Goal: Task Accomplishment & Management: Manage account settings

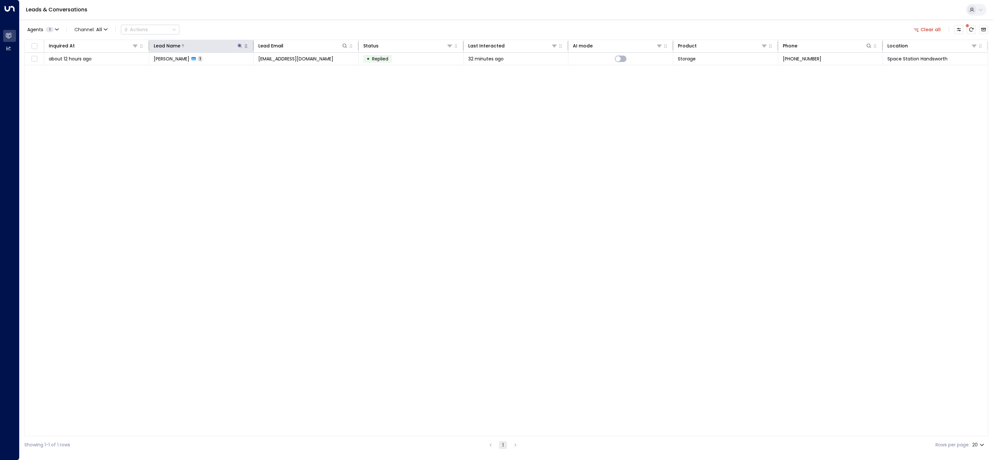
click at [240, 44] on icon at bounding box center [239, 45] width 5 height 5
click at [280, 69] on icon "button" at bounding box center [280, 70] width 4 height 4
click at [344, 9] on div "Leads & Conversations" at bounding box center [505, 10] width 973 height 20
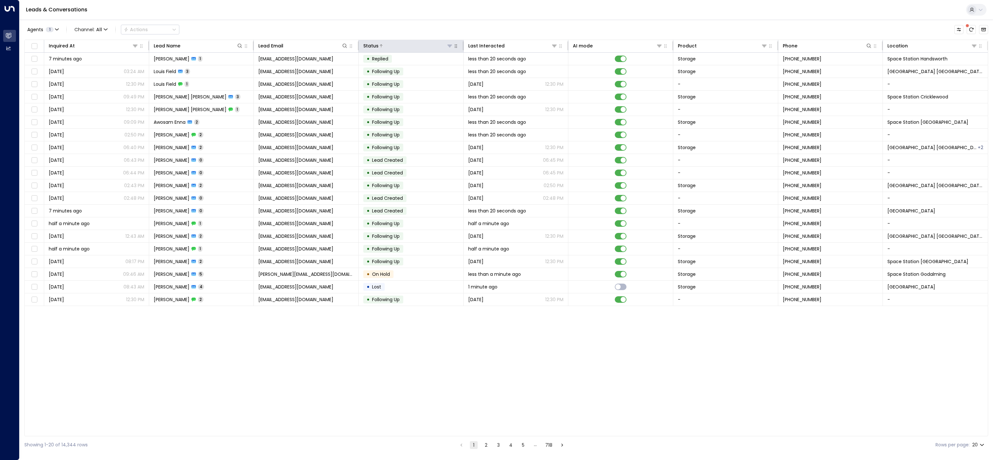
click at [449, 47] on icon at bounding box center [449, 45] width 5 height 5
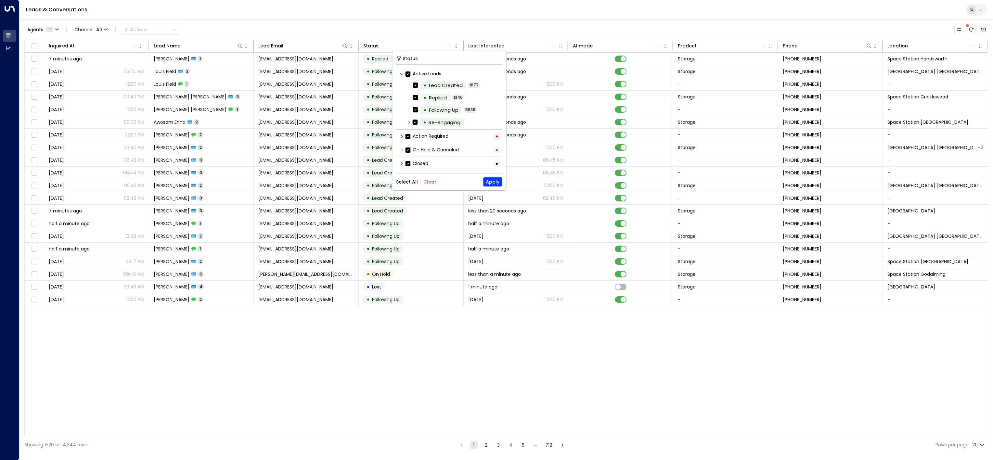
click at [428, 182] on button "Clear" at bounding box center [429, 181] width 13 height 5
click at [435, 137] on label "Action Required" at bounding box center [426, 136] width 43 height 7
click at [490, 184] on button "Apply" at bounding box center [492, 181] width 19 height 9
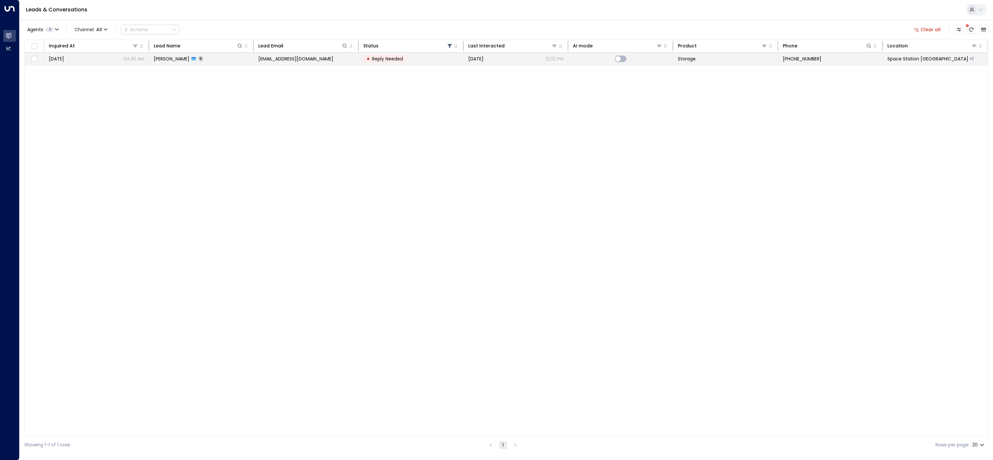
click at [375, 60] on span "Reply Needed" at bounding box center [387, 59] width 31 height 6
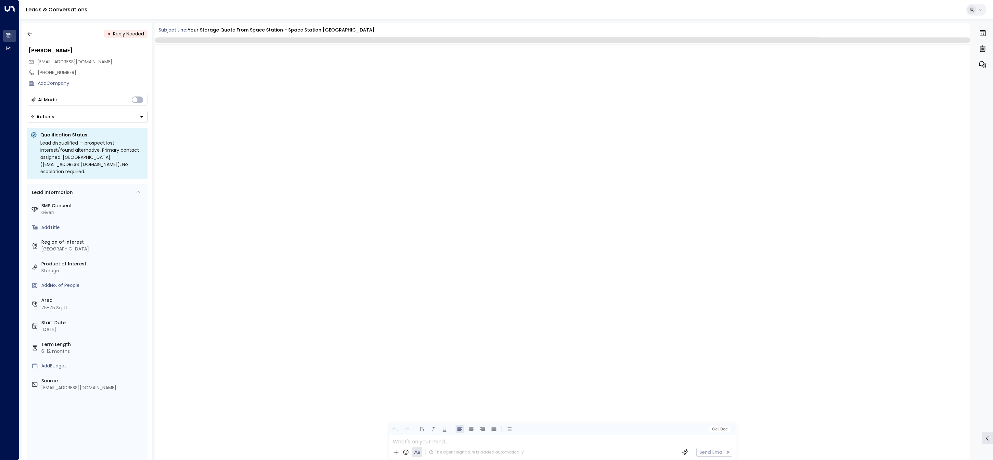
scroll to position [686, 0]
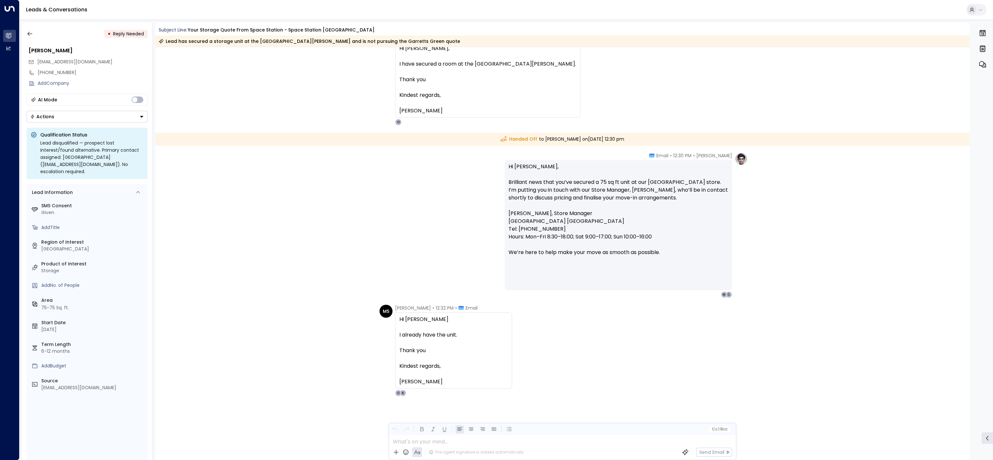
drag, startPoint x: 463, startPoint y: 380, endPoint x: 395, endPoint y: 311, distance: 96.7
click at [395, 311] on div "[PERSON_NAME] • 12:32 PM • Email Hi [PERSON_NAME] I already have the unit. Than…" at bounding box center [453, 351] width 117 height 92
drag, startPoint x: 395, startPoint y: 311, endPoint x: 332, endPoint y: 172, distance: 153.0
click at [332, 172] on div "[PERSON_NAME] • 12:30 PM • Email Hi [PERSON_NAME], Brilliant news that you’ve s…" at bounding box center [562, 225] width 815 height 146
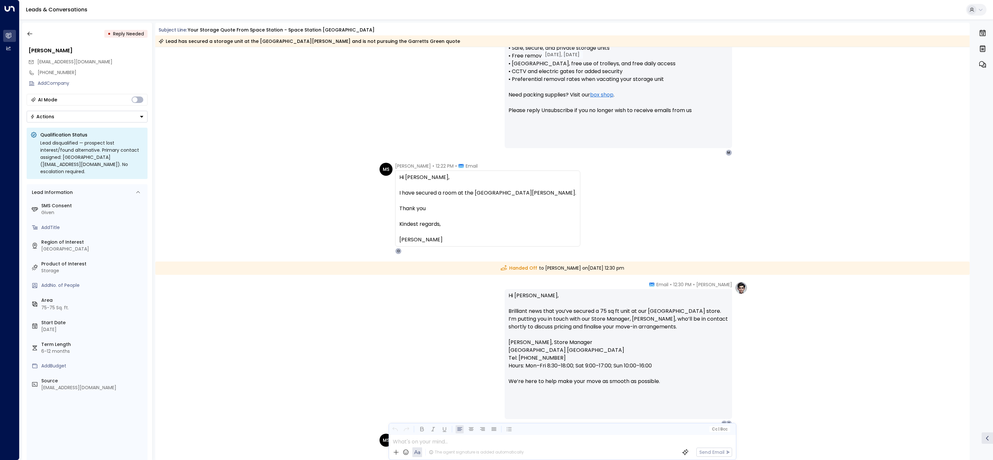
scroll to position [556, 0]
click at [76, 122] on button "Actions" at bounding box center [87, 117] width 121 height 12
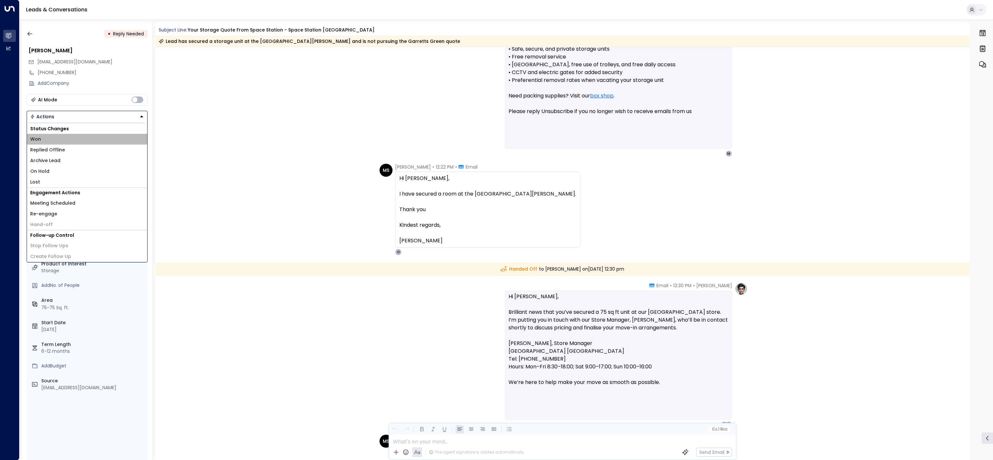
click at [73, 144] on li "Won" at bounding box center [87, 139] width 120 height 11
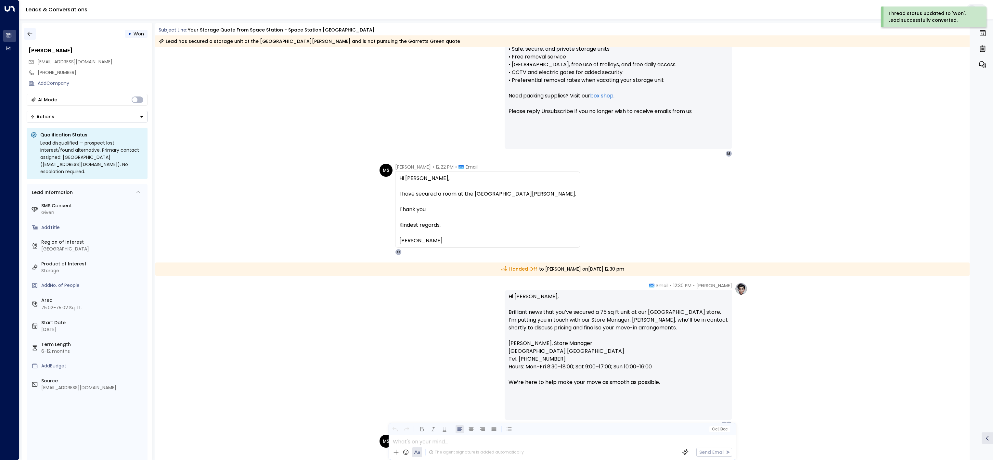
click at [33, 35] on button "button" at bounding box center [30, 34] width 12 height 12
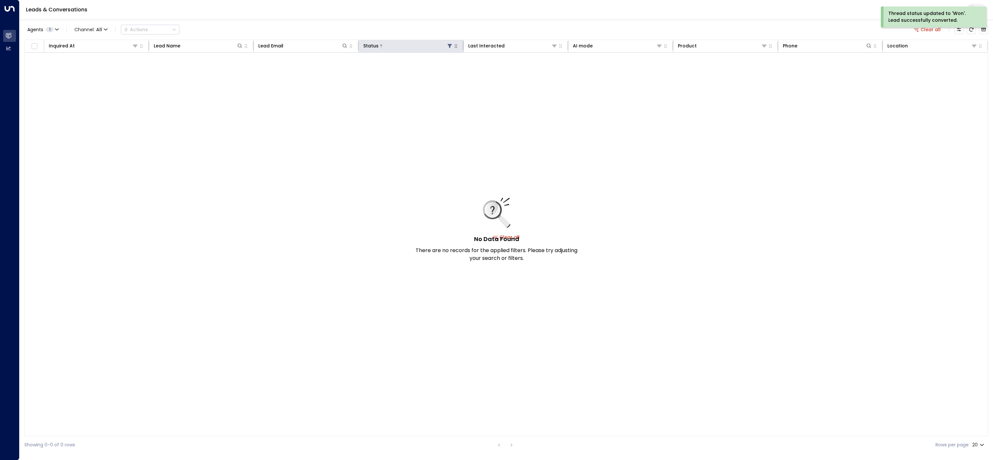
click at [451, 47] on icon at bounding box center [449, 45] width 5 height 5
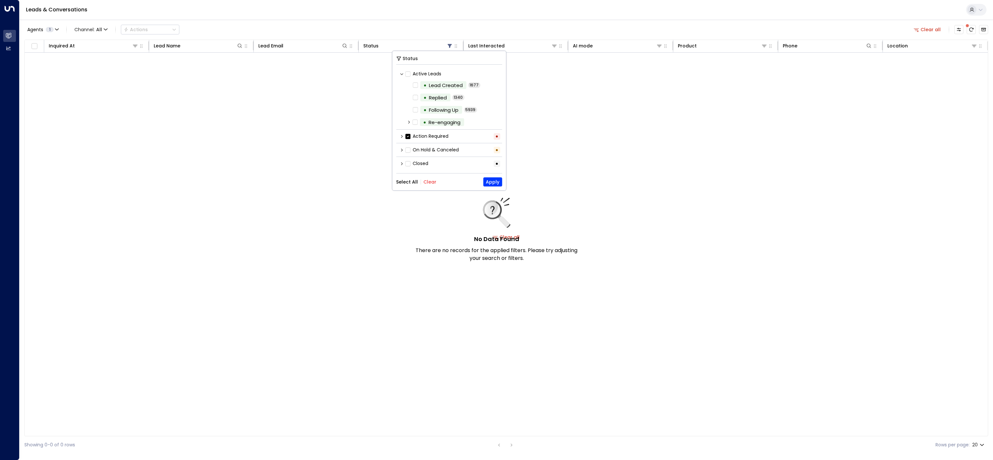
click at [428, 186] on div "Select All Clear Apply" at bounding box center [449, 181] width 106 height 9
click at [434, 182] on button "Clear" at bounding box center [429, 181] width 13 height 5
click at [486, 182] on button "Apply" at bounding box center [492, 181] width 19 height 9
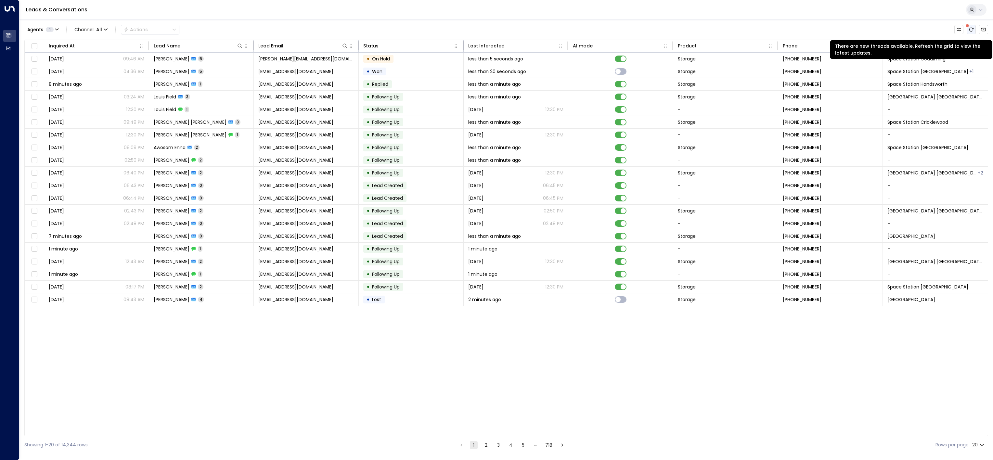
click at [972, 30] on icon "There are new threads available. Refresh the grid to view the latest updates." at bounding box center [971, 29] width 5 height 5
click at [845, 22] on div "Agents 1 Channel: All Actions Inquired At Lead Name Lead Email Status Last Inte…" at bounding box center [506, 236] width 964 height 434
click at [520, 445] on button "5" at bounding box center [523, 445] width 8 height 8
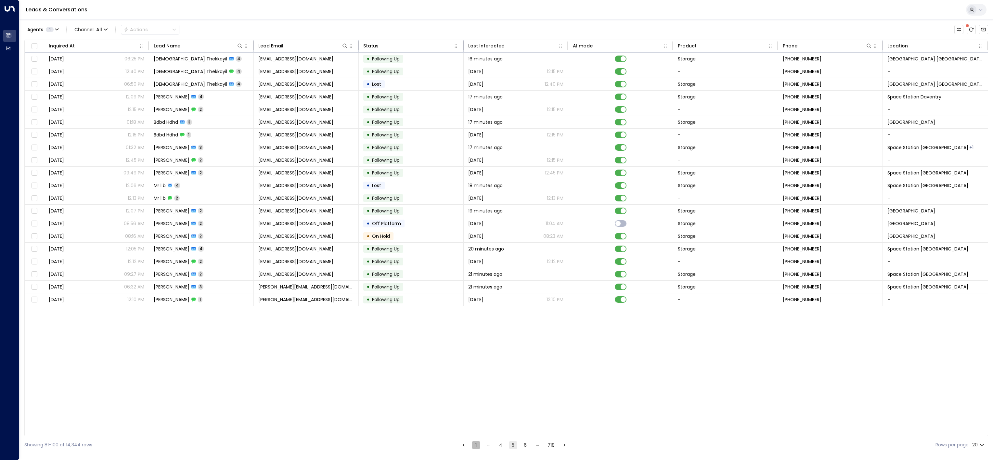
click at [473, 445] on button "1" at bounding box center [476, 445] width 8 height 8
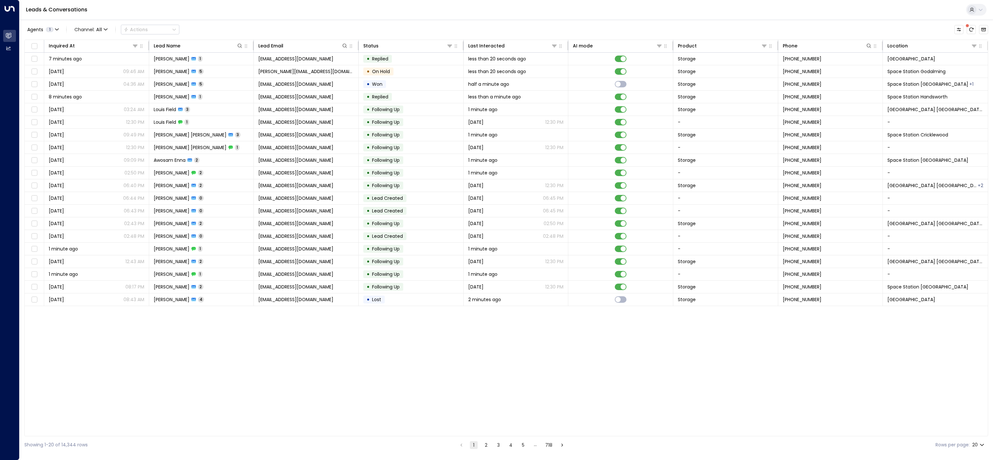
click at [318, 379] on div "Inquired At Lead Name Lead Email Status Last Interacted AI mode Product Phone L…" at bounding box center [506, 238] width 964 height 397
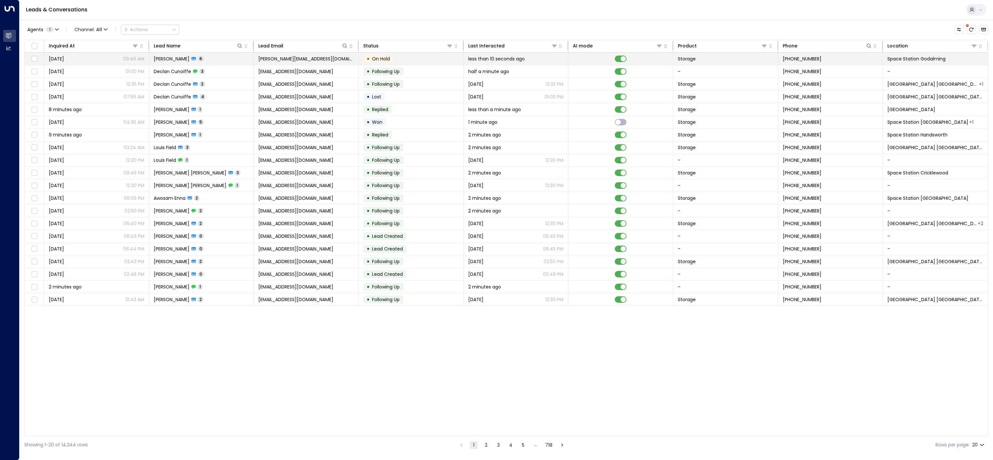
click at [406, 57] on td "• On Hold" at bounding box center [411, 59] width 105 height 12
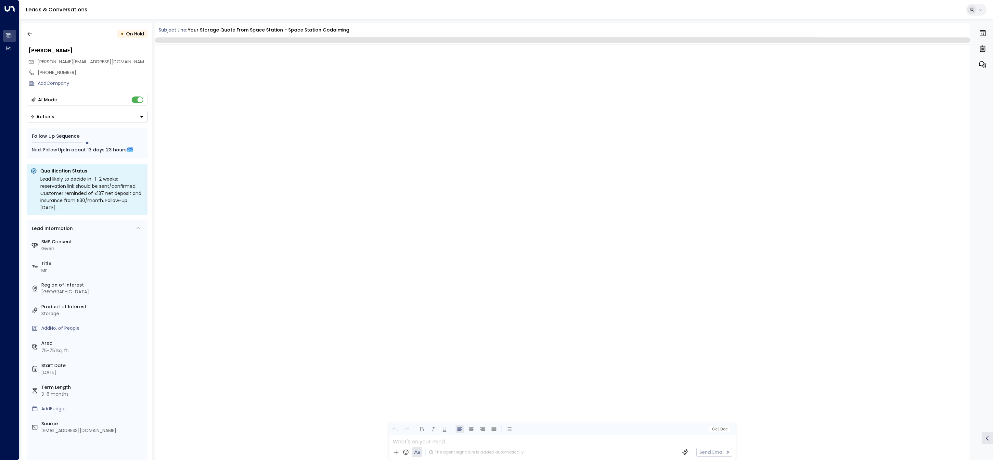
scroll to position [905, 0]
